Goal: Understand process/instructions: Learn how to perform a task or action

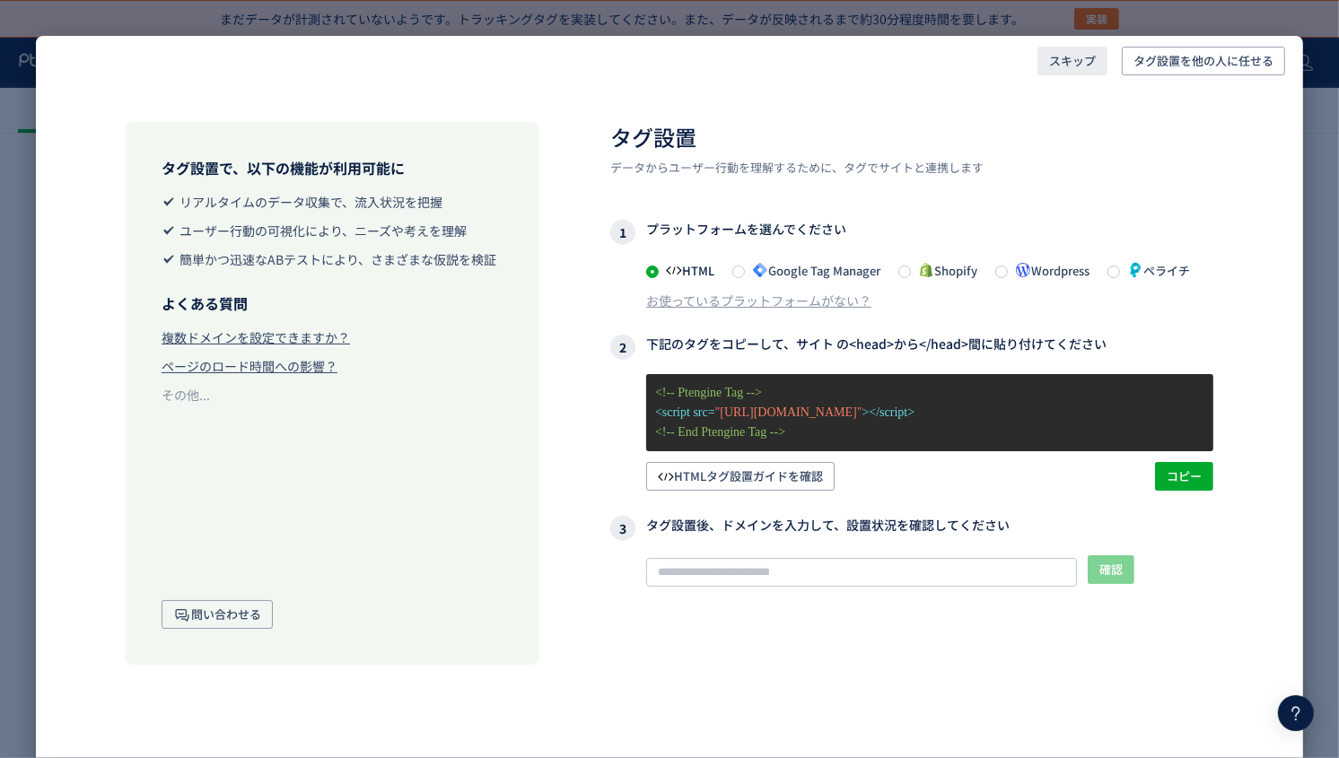
click at [1081, 57] on span "スキップ" at bounding box center [1072, 61] width 47 height 29
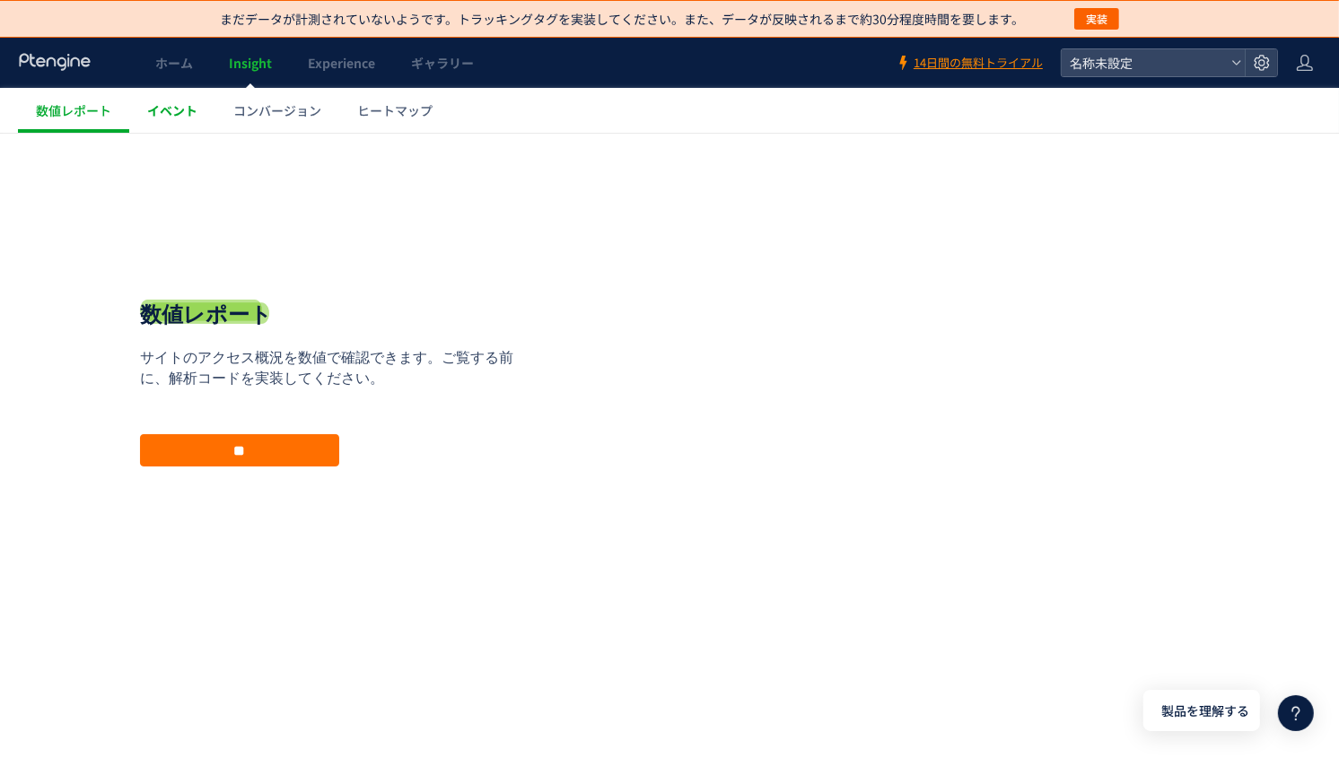
click at [178, 127] on link "イベント" at bounding box center [172, 110] width 86 height 45
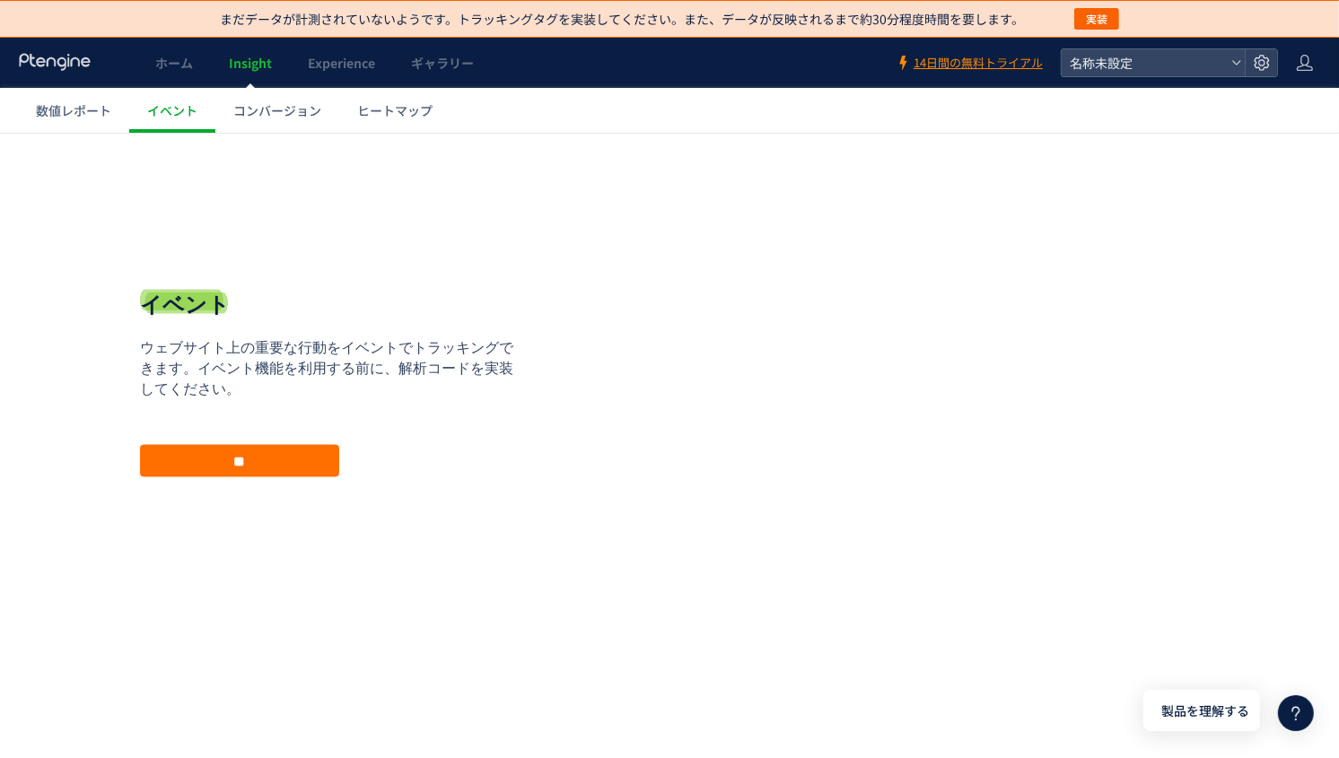
click at [265, 69] on span "Insight" at bounding box center [250, 63] width 43 height 18
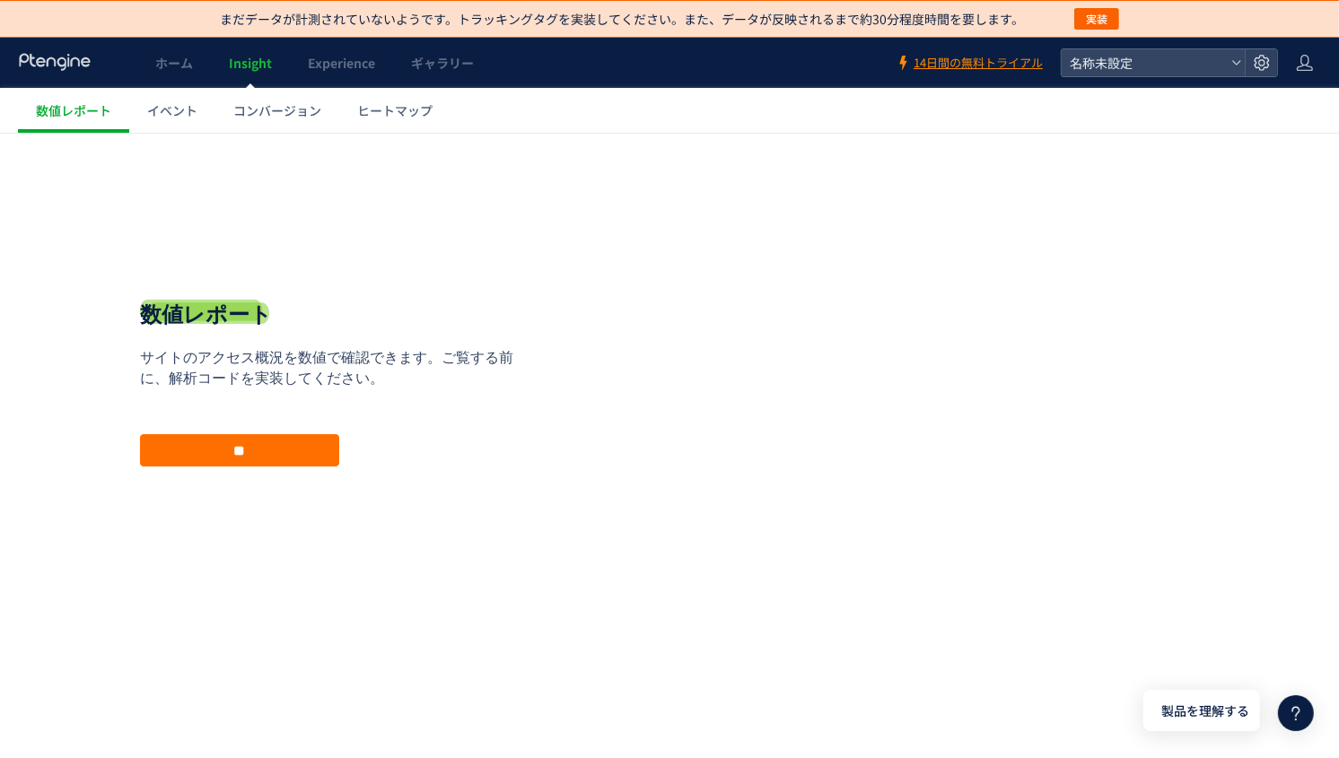
click at [57, 70] on icon at bounding box center [55, 62] width 74 height 18
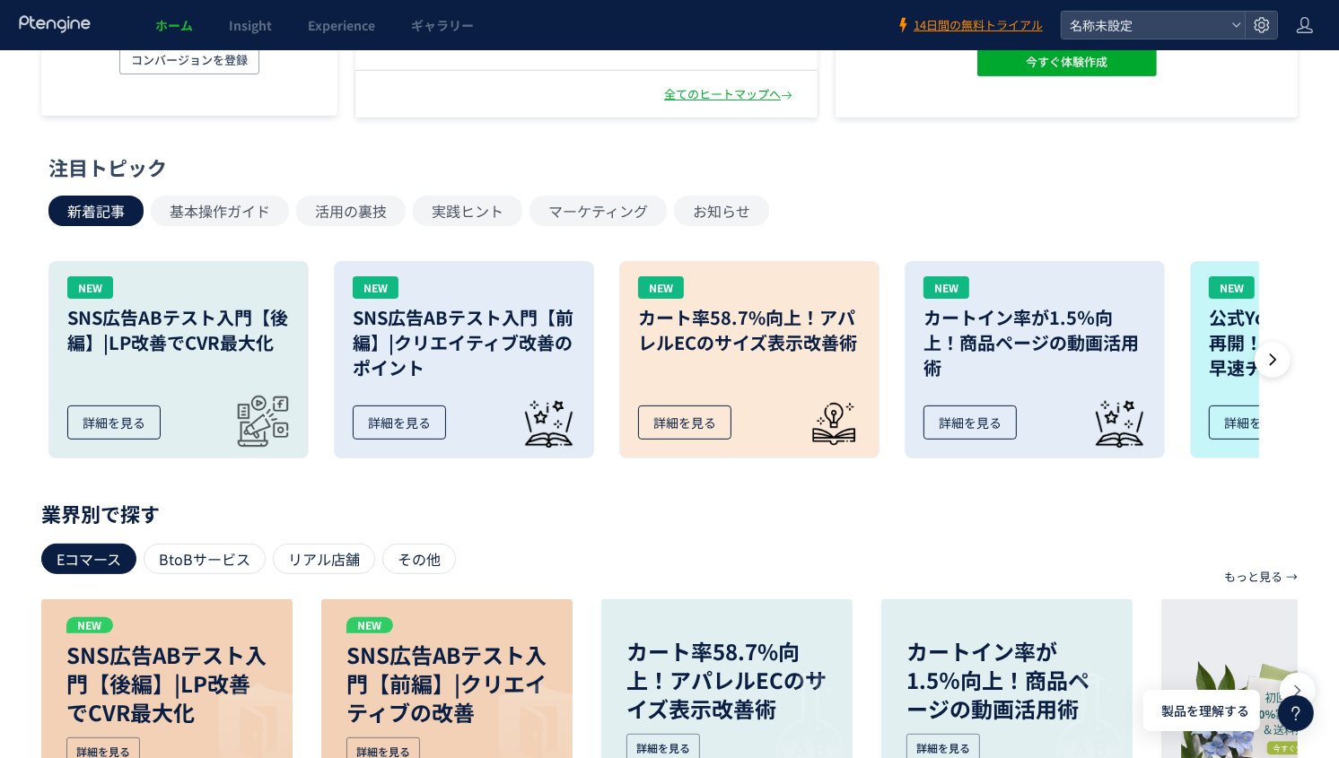
scroll to position [451, 0]
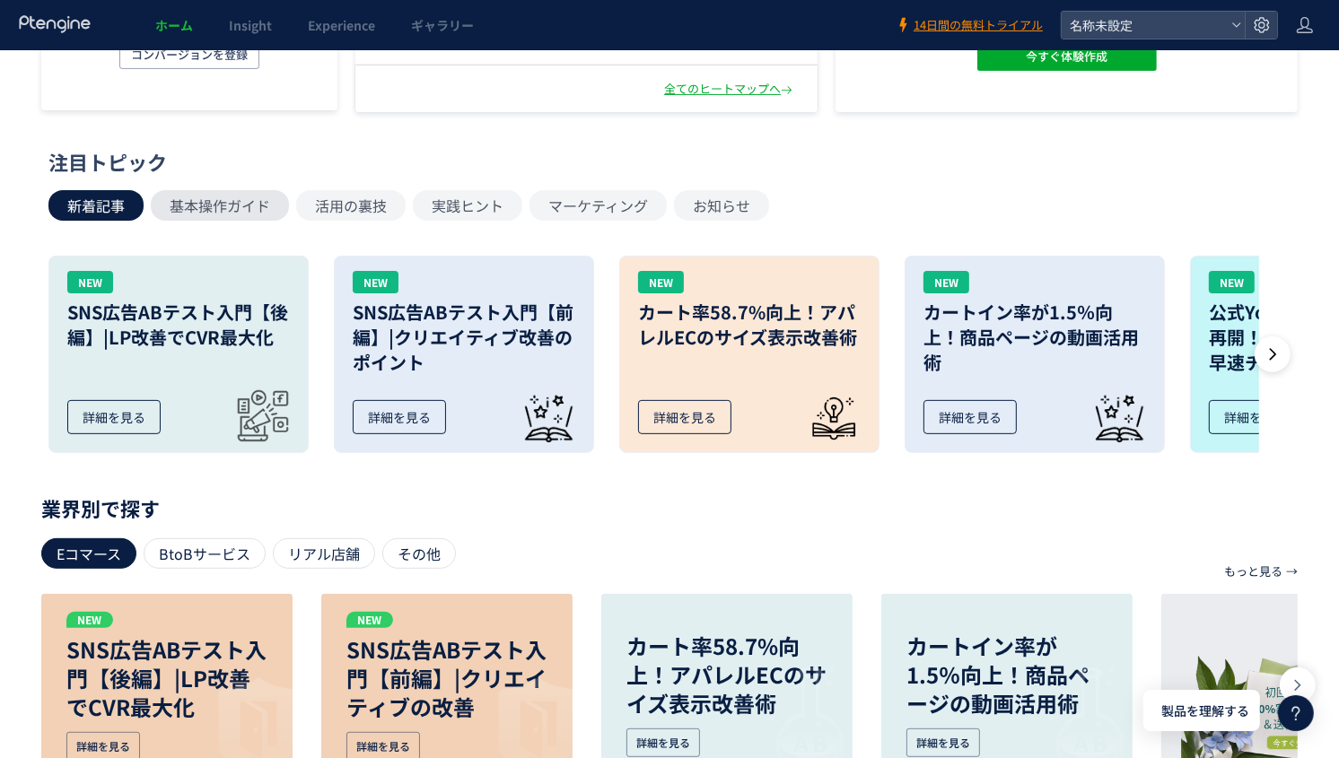
click at [225, 211] on button "基本操作ガイド" at bounding box center [220, 205] width 138 height 31
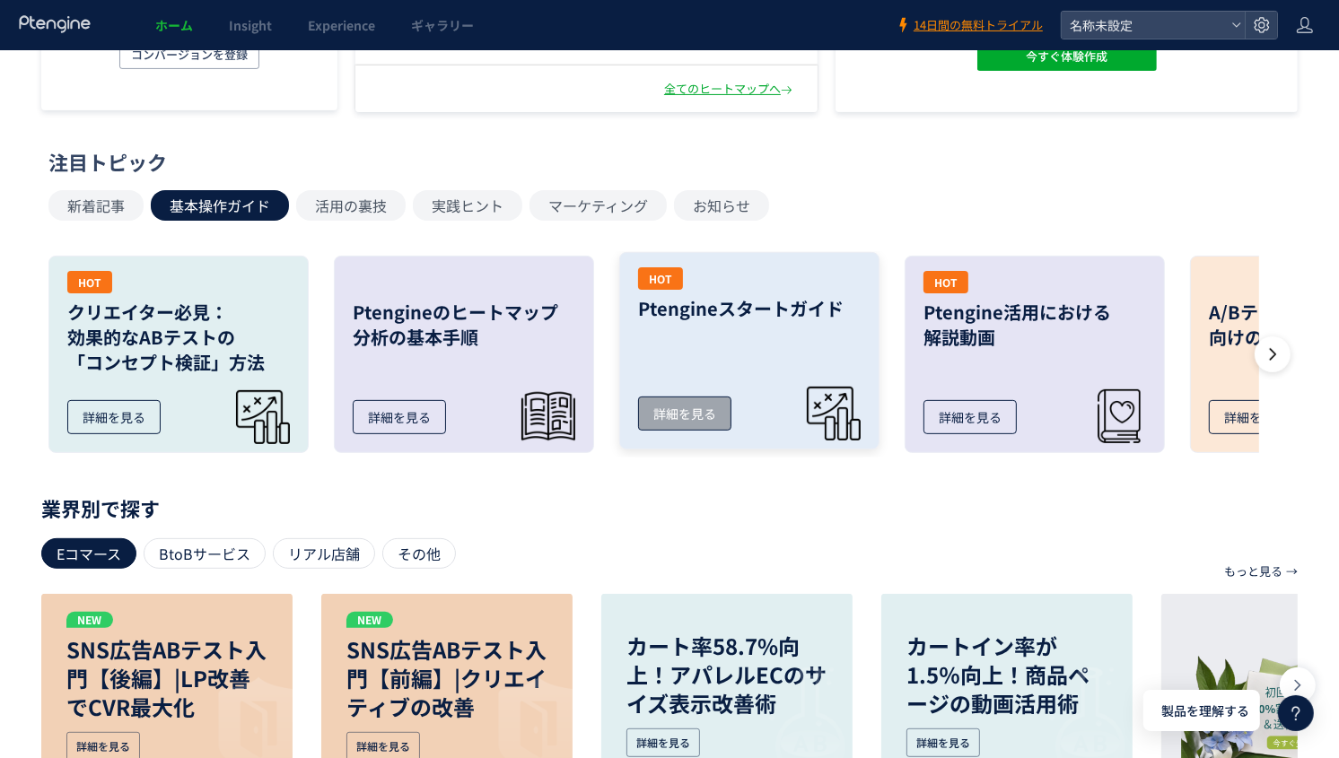
click at [741, 345] on link "HOT Ptengineスタートガイド 詳細を見る" at bounding box center [749, 350] width 260 height 197
